Goal: Information Seeking & Learning: Find specific fact

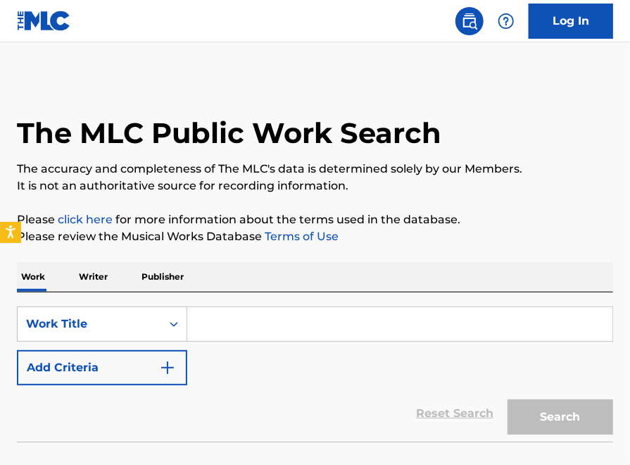
click at [248, 310] on input "Search Form" at bounding box center [399, 324] width 425 height 34
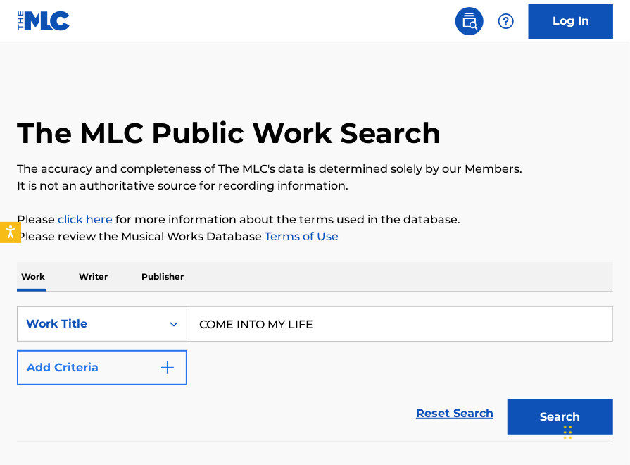
type input "COME INTO MY LIFE"
click at [160, 372] on img "Search Form" at bounding box center [167, 367] width 17 height 17
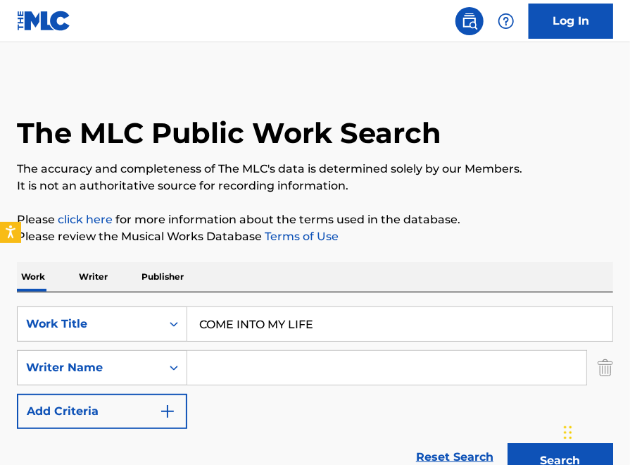
click at [208, 367] on input "Search Form" at bounding box center [386, 368] width 399 height 34
type input "[PERSON_NAME]"
click at [508, 443] on button "Search" at bounding box center [561, 460] width 106 height 35
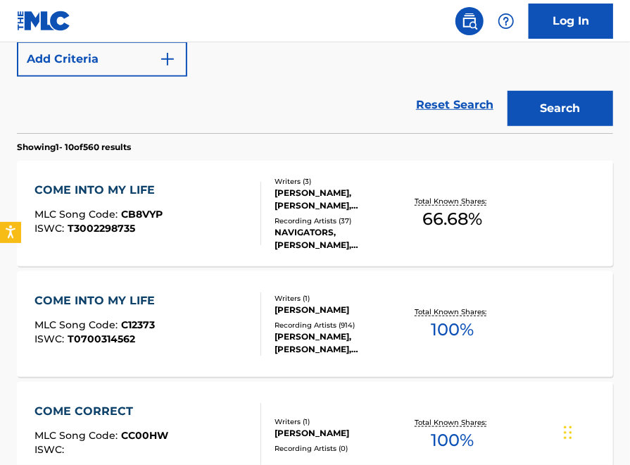
scroll to position [360, 0]
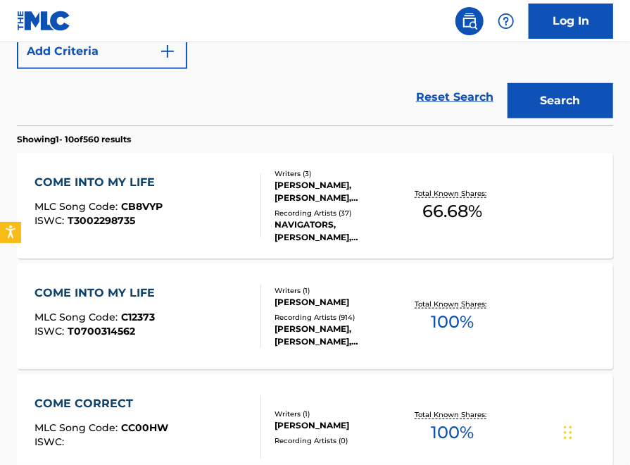
click at [225, 200] on div "COME INTO MY LIFE MLC Song Code : CB8VYP ISWC : T3002298735" at bounding box center [147, 205] width 227 height 63
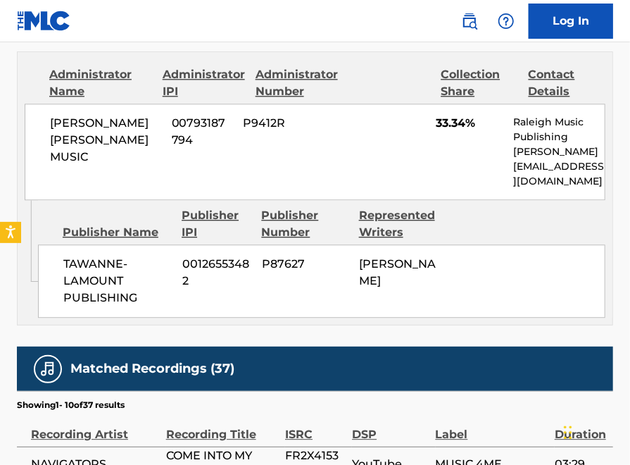
scroll to position [1160, 0]
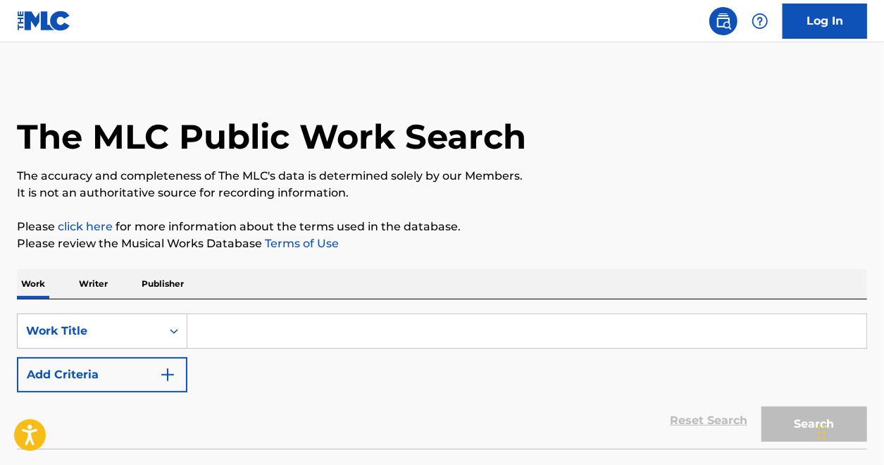
click at [355, 343] on input "Search Form" at bounding box center [526, 331] width 679 height 34
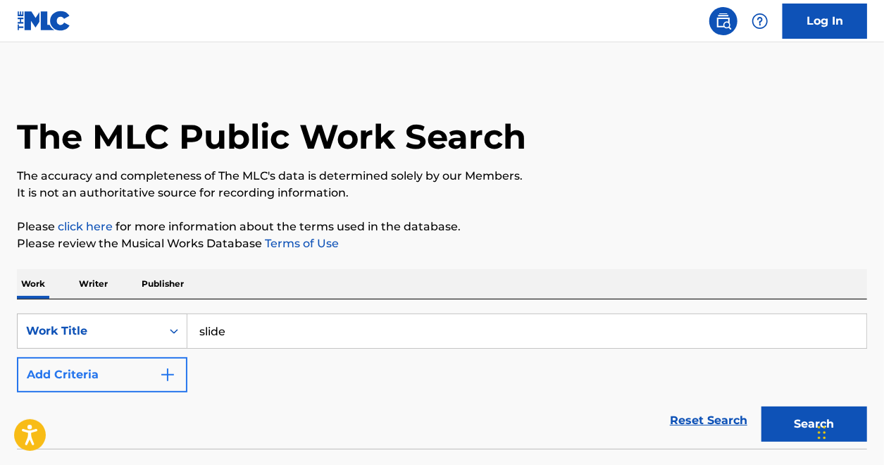
type input "slide"
click at [176, 372] on button "Add Criteria" at bounding box center [102, 374] width 170 height 35
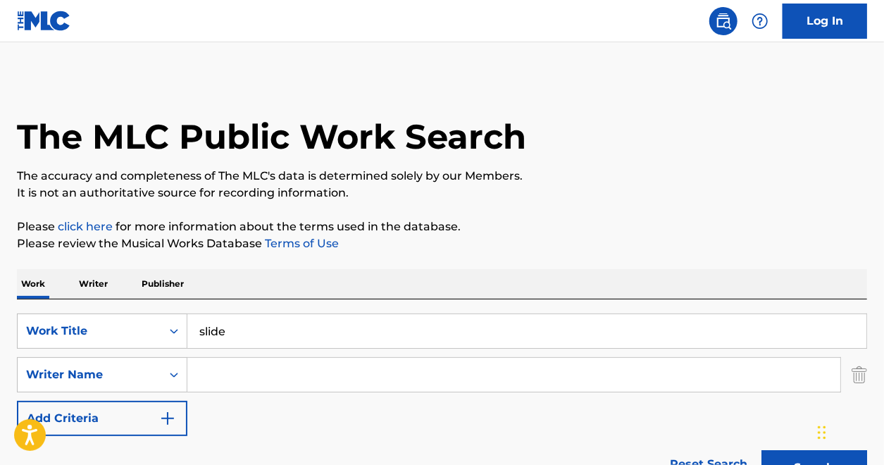
click at [222, 378] on input "Search Form" at bounding box center [513, 375] width 653 height 34
type input "hicks"
click at [761, 450] on button "Search" at bounding box center [814, 467] width 106 height 35
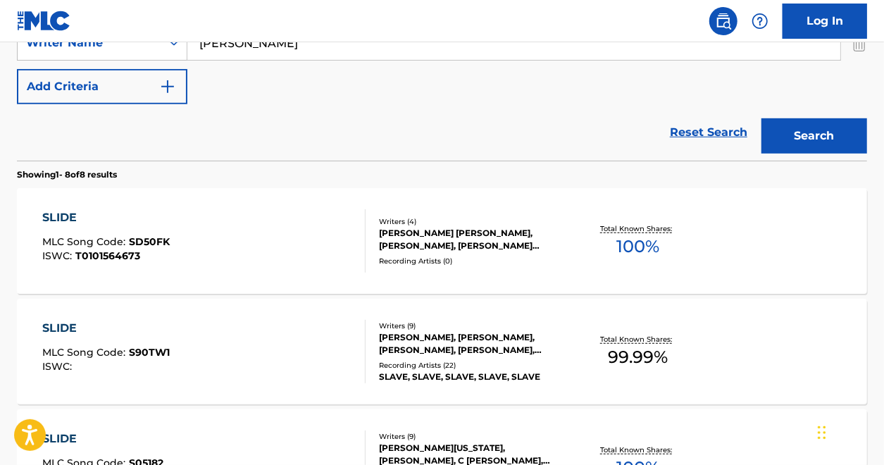
scroll to position [370, 0]
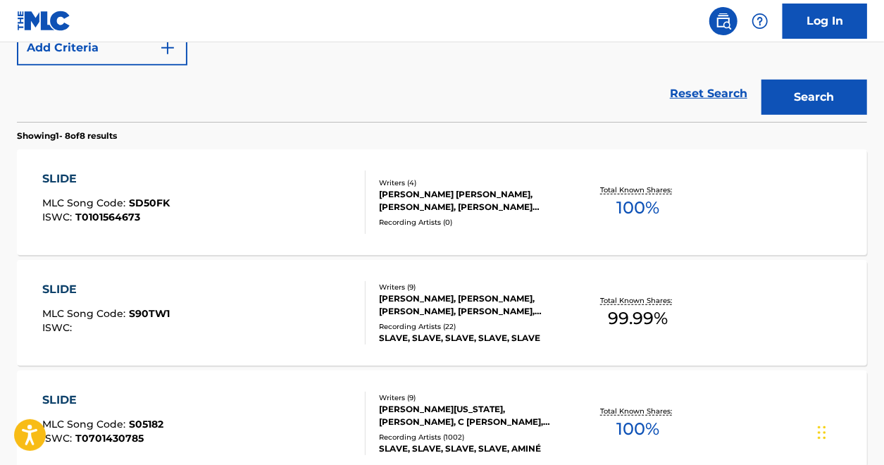
click at [343, 215] on div "SLIDE MLC Song Code : SD50FK ISWC : T0101564673" at bounding box center [203, 201] width 323 height 63
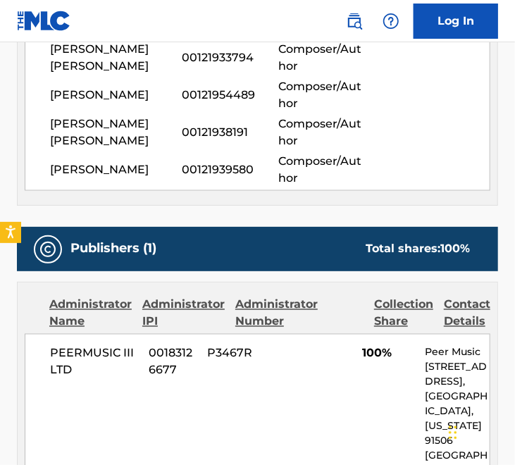
scroll to position [563, 0]
